Goal: Task Accomplishment & Management: Manage account settings

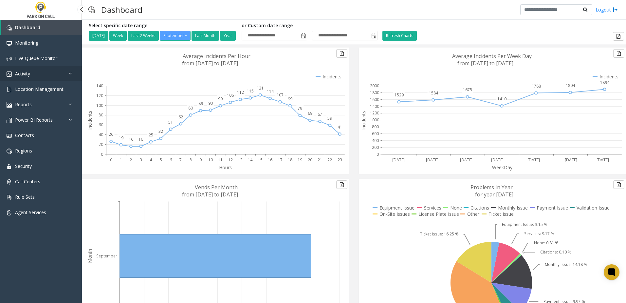
click at [51, 72] on link "Activity" at bounding box center [41, 73] width 82 height 15
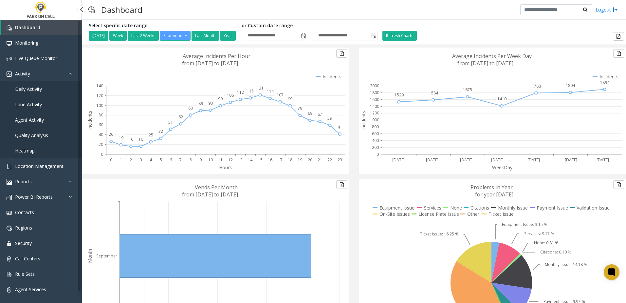
click at [38, 90] on span "Daily Activity" at bounding box center [28, 89] width 27 height 6
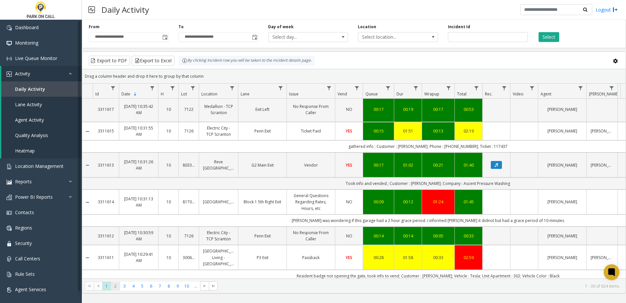
scroll to position [836, 0]
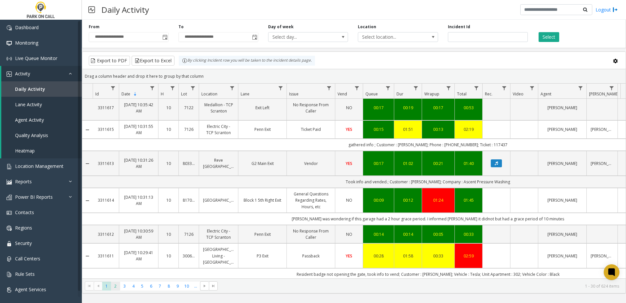
click at [118, 285] on span "2" at bounding box center [115, 285] width 9 height 9
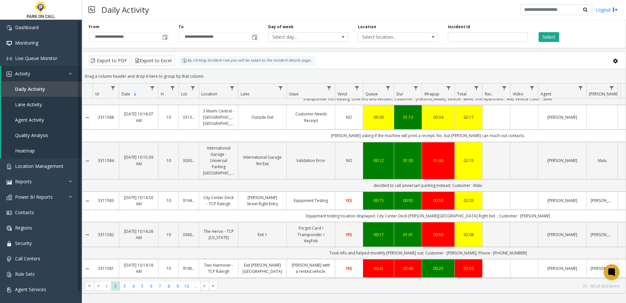
scroll to position [921, 0]
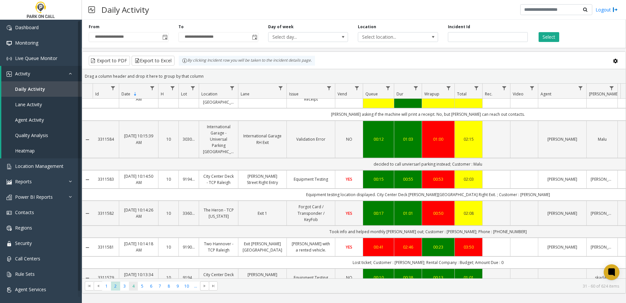
click at [129, 286] on span "4" at bounding box center [133, 285] width 9 height 9
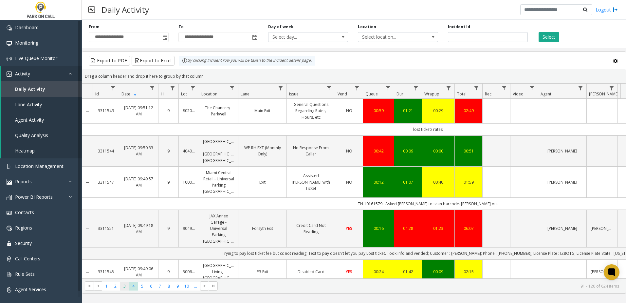
click at [127, 286] on span "3" at bounding box center [124, 285] width 9 height 9
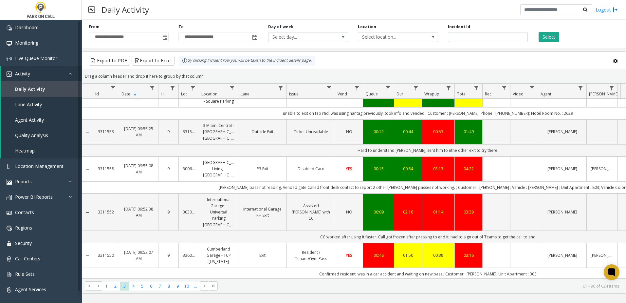
scroll to position [804, 0]
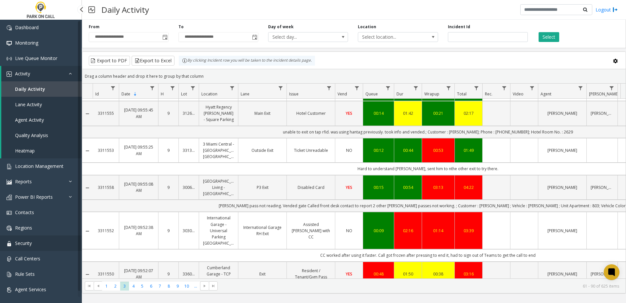
click at [36, 250] on link "Security" at bounding box center [41, 242] width 82 height 15
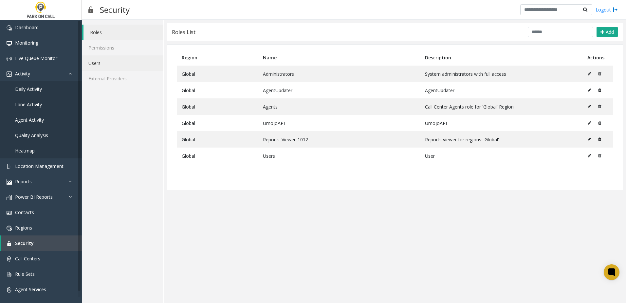
click at [122, 65] on link "Users" at bounding box center [123, 62] width 82 height 15
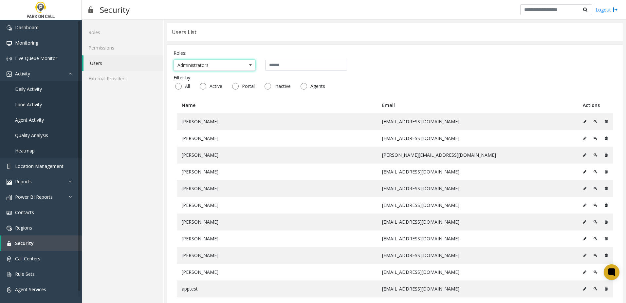
click at [232, 64] on span "Administrators" at bounding box center [206, 65] width 65 height 10
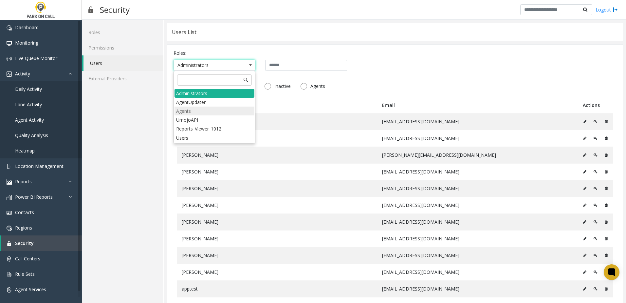
click at [193, 114] on li "Agents" at bounding box center [215, 110] width 80 height 9
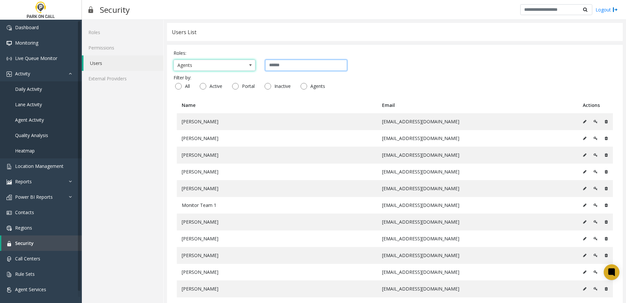
click at [274, 67] on input "text" at bounding box center [306, 65] width 82 height 11
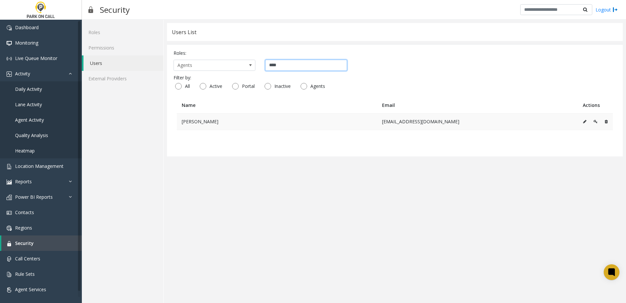
type input "****"
click at [594, 121] on icon at bounding box center [596, 122] width 4 height 4
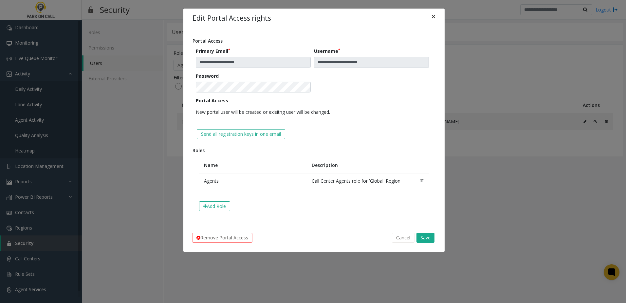
click at [431, 21] on button "×" at bounding box center [433, 17] width 13 height 16
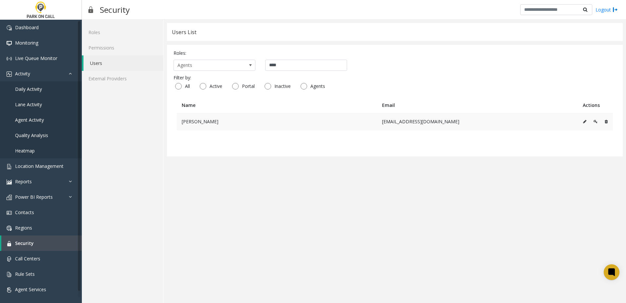
click at [585, 120] on icon at bounding box center [584, 122] width 3 height 4
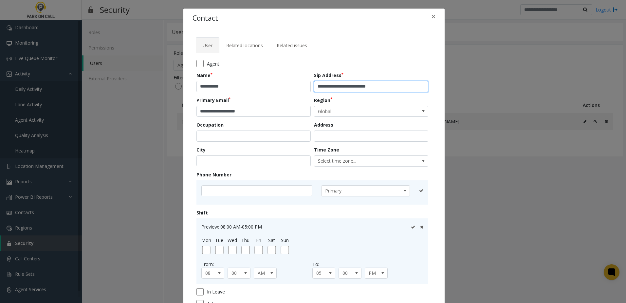
drag, startPoint x: 396, startPoint y: 86, endPoint x: 370, endPoint y: 87, distance: 25.9
click at [370, 87] on input "**********" at bounding box center [371, 86] width 114 height 11
click at [337, 87] on input "**********" at bounding box center [371, 86] width 114 height 11
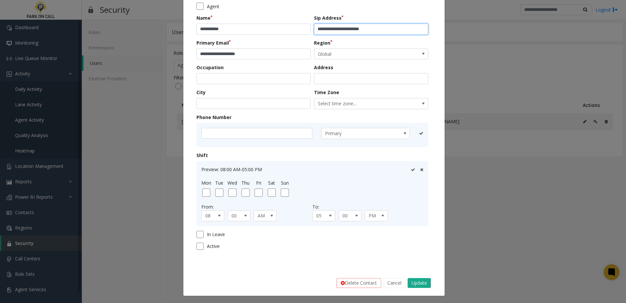
scroll to position [58, 0]
type input "**********"
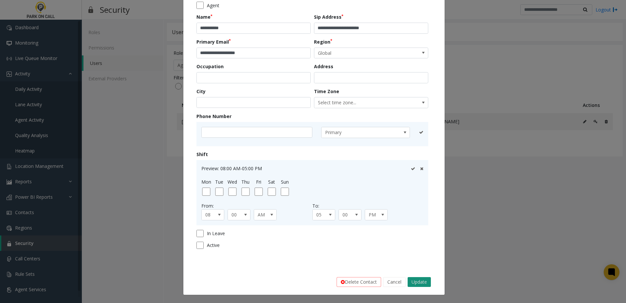
click at [412, 282] on button "Update" at bounding box center [419, 282] width 23 height 10
